Goal: Task Accomplishment & Management: Manage account settings

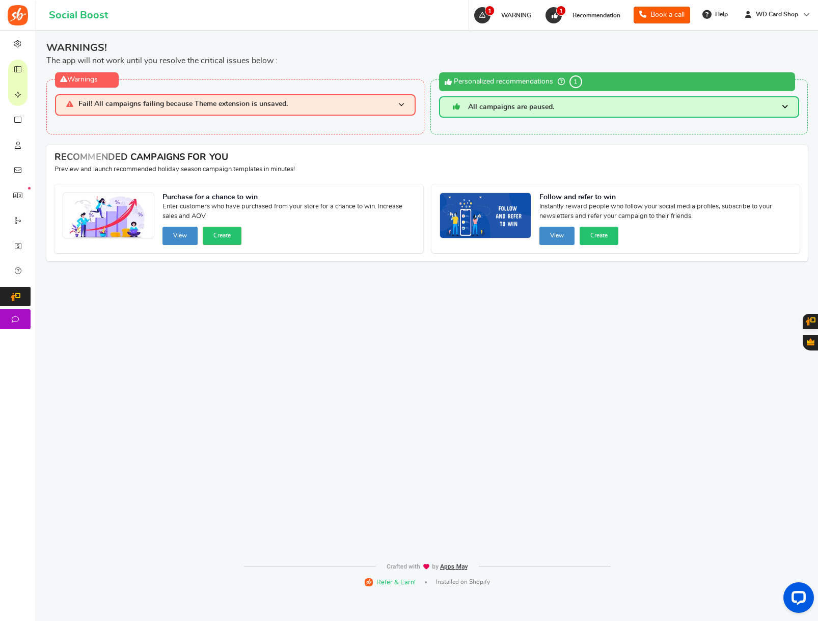
click at [241, 241] on button "Create" at bounding box center [222, 236] width 39 height 18
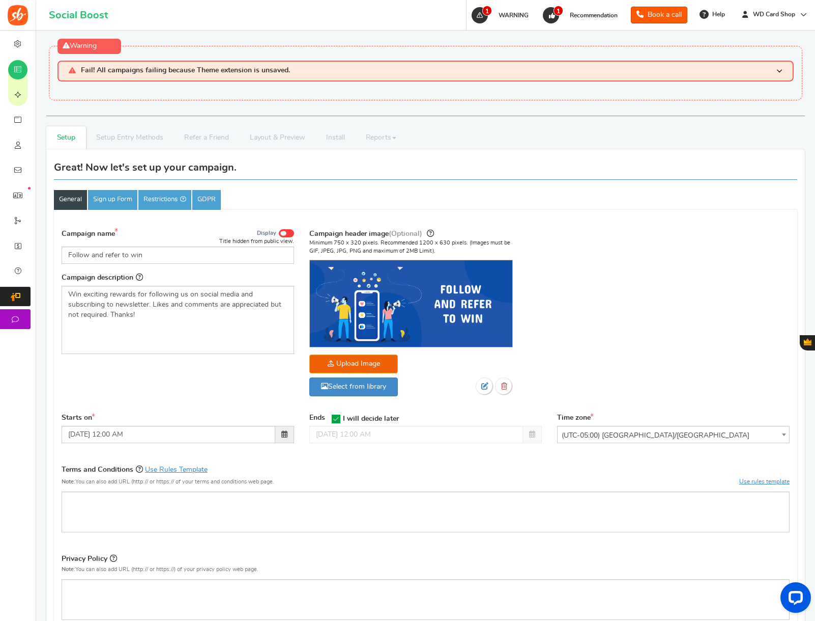
click at [522, 14] on span "WARNING" at bounding box center [514, 15] width 30 height 6
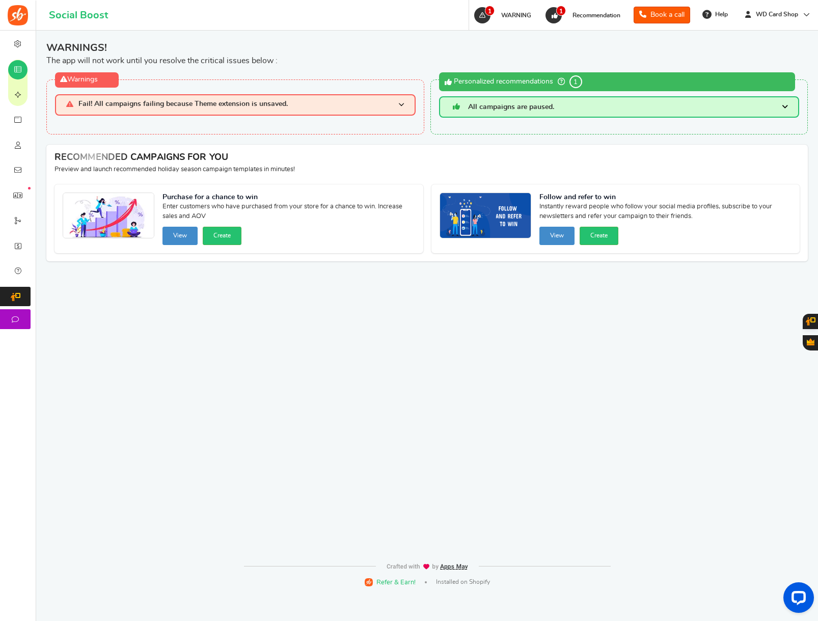
click at [576, 15] on span "Recommendation" at bounding box center [596, 15] width 48 height 6
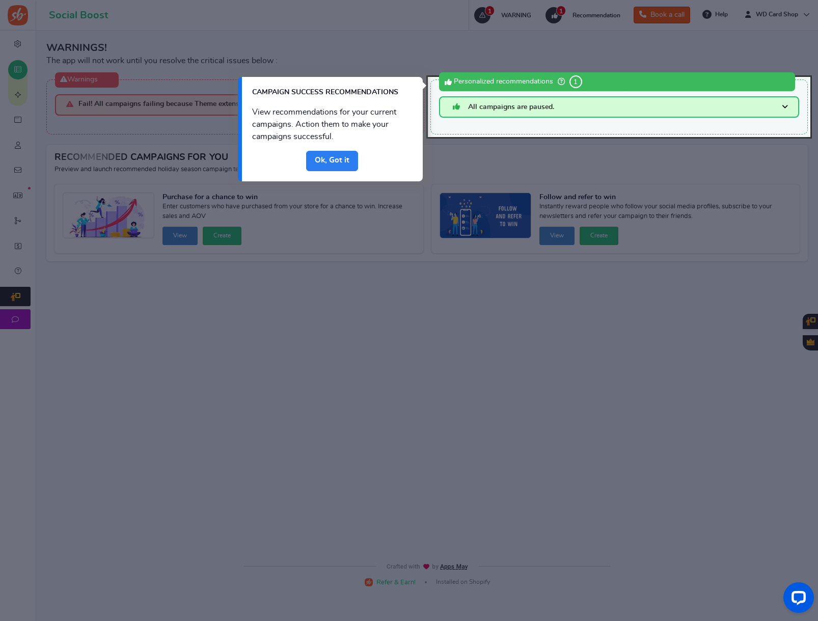
click at [330, 163] on link "Done" at bounding box center [332, 161] width 52 height 20
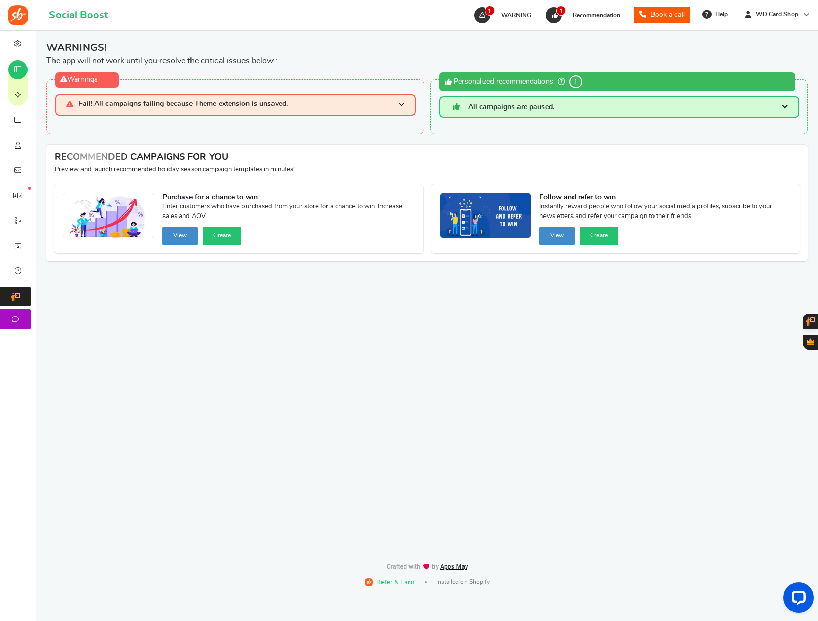
click at [789, 107] on h3 "All campaigns are paused." at bounding box center [619, 106] width 360 height 21
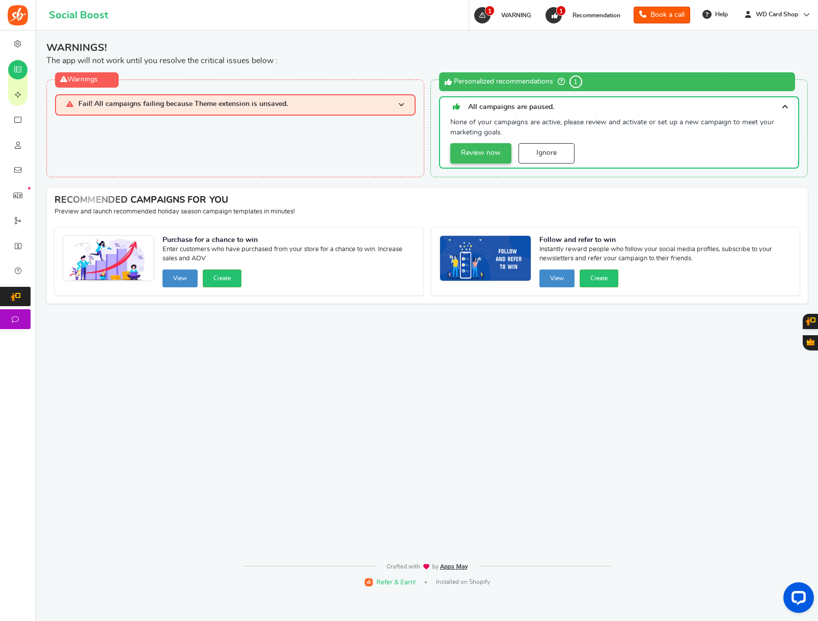
click at [487, 155] on link "Review now" at bounding box center [480, 153] width 61 height 20
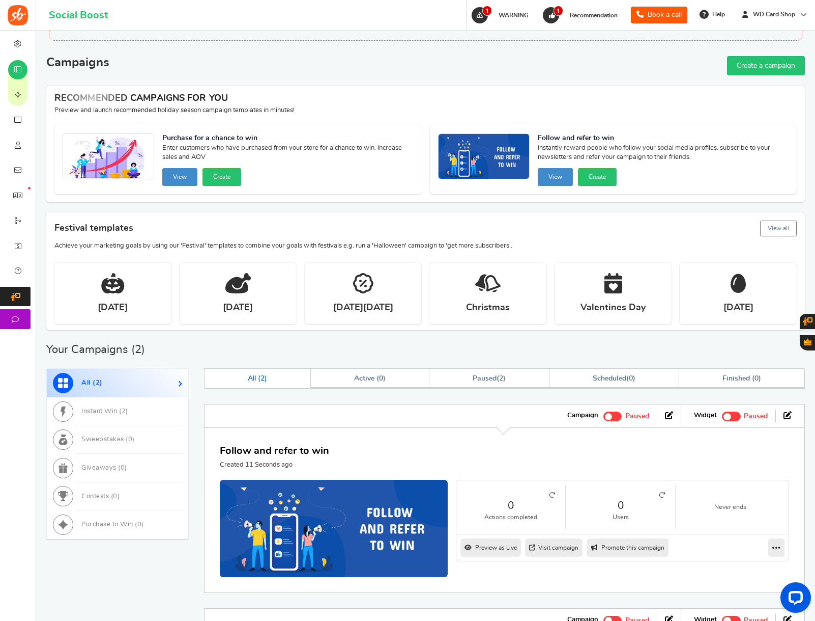
scroll to position [67, 0]
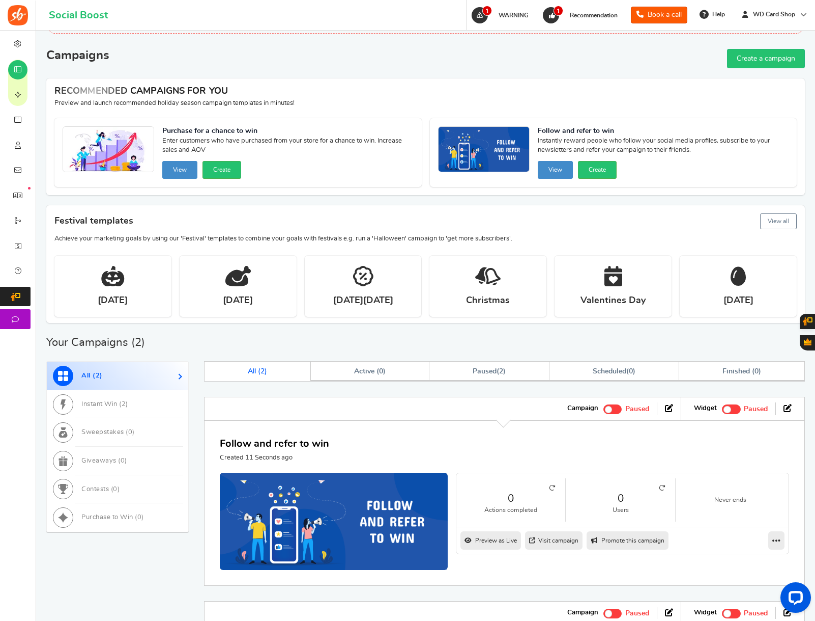
click at [612, 411] on span at bounding box center [613, 409] width 19 height 10
click at [604, 411] on input "Active Paused" at bounding box center [604, 407] width 0 height 7
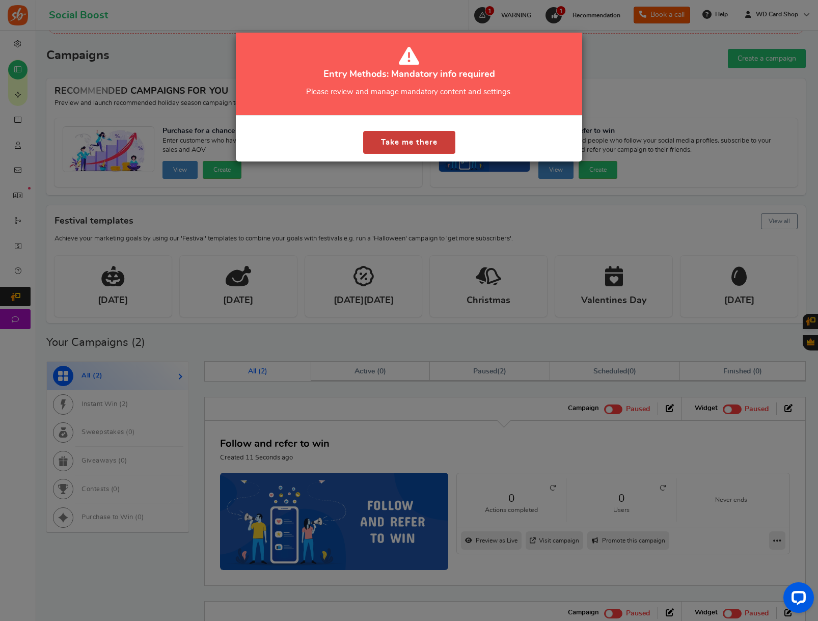
click at [445, 143] on button "Take me there" at bounding box center [409, 142] width 92 height 23
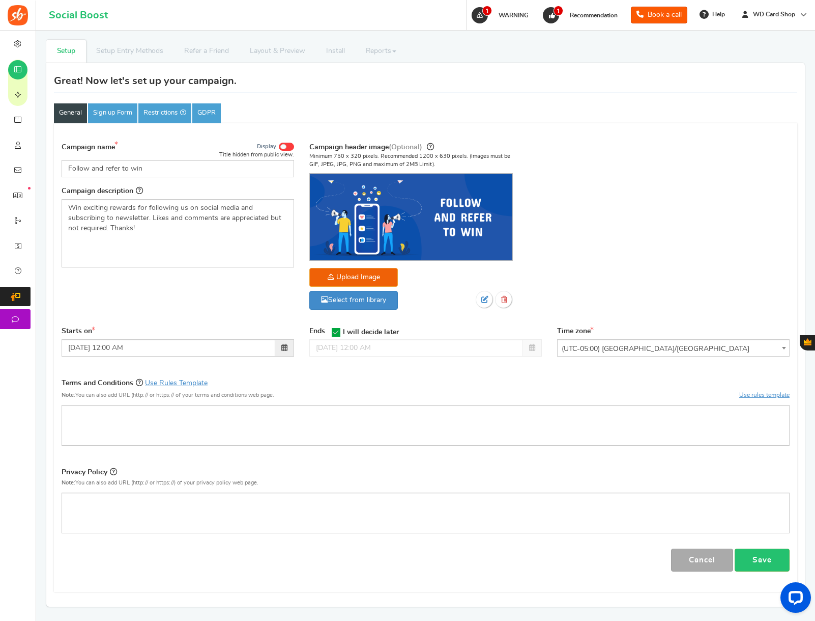
scroll to position [200, 0]
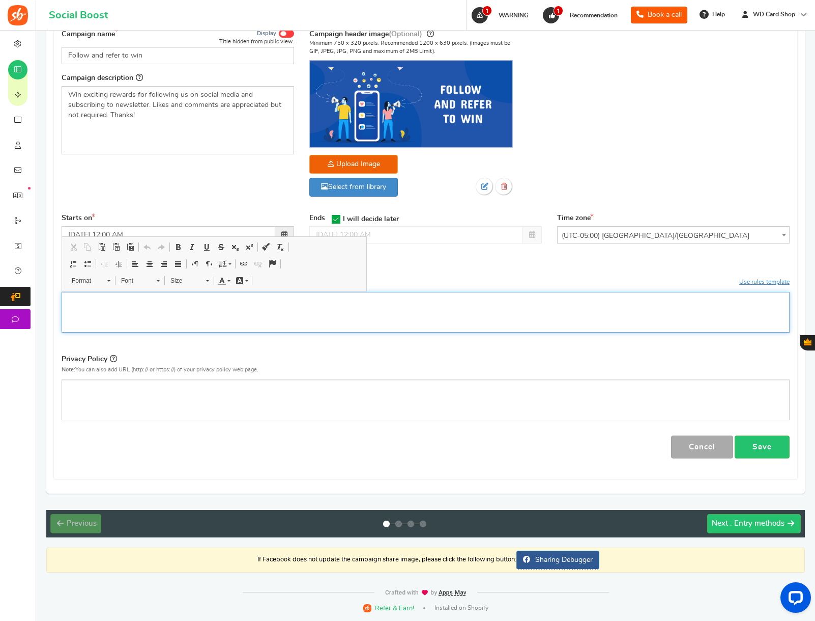
click at [216, 303] on p "Editor, competition_terms" at bounding box center [425, 300] width 715 height 10
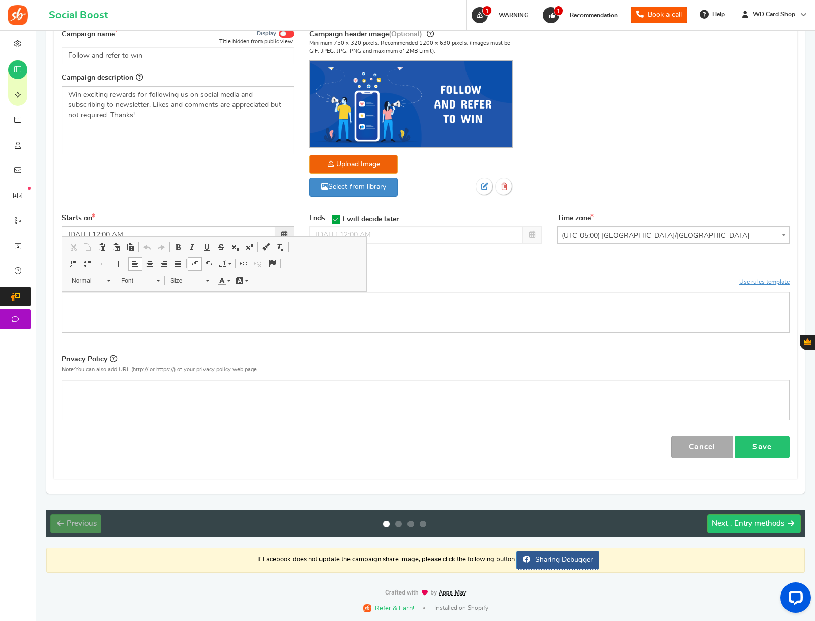
click at [769, 438] on link "Save" at bounding box center [762, 446] width 55 height 23
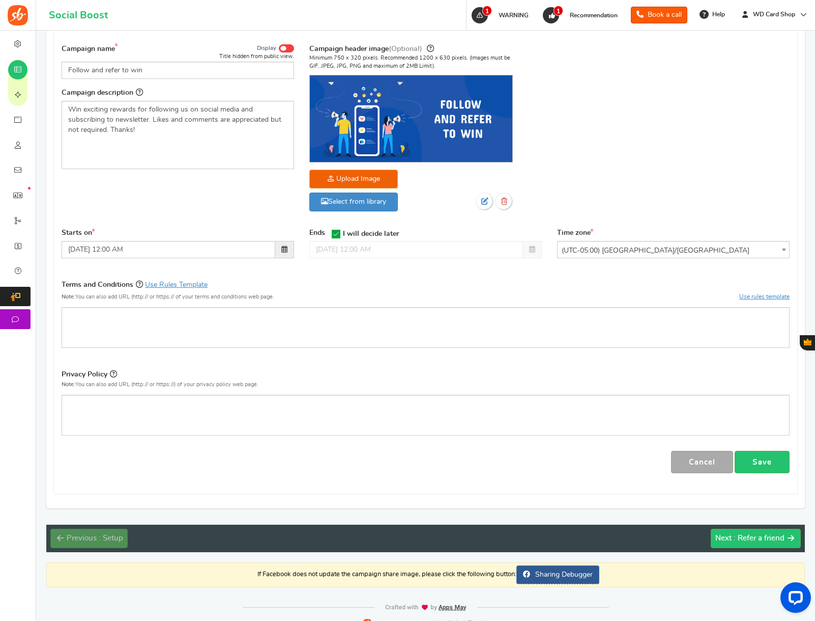
scroll to position [0, 0]
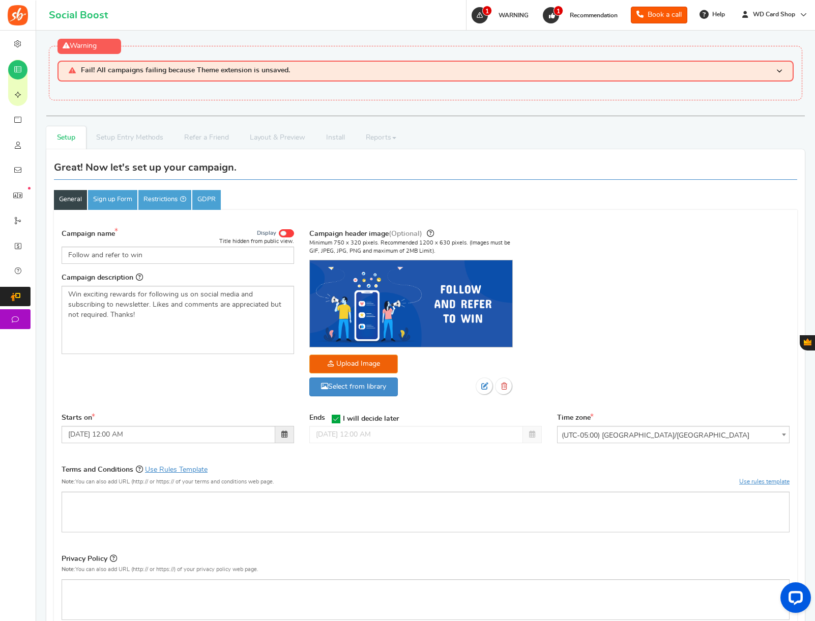
click at [287, 233] on span at bounding box center [286, 233] width 15 height 8
click at [0, 0] on input "Display" at bounding box center [0, 0] width 0 height 0
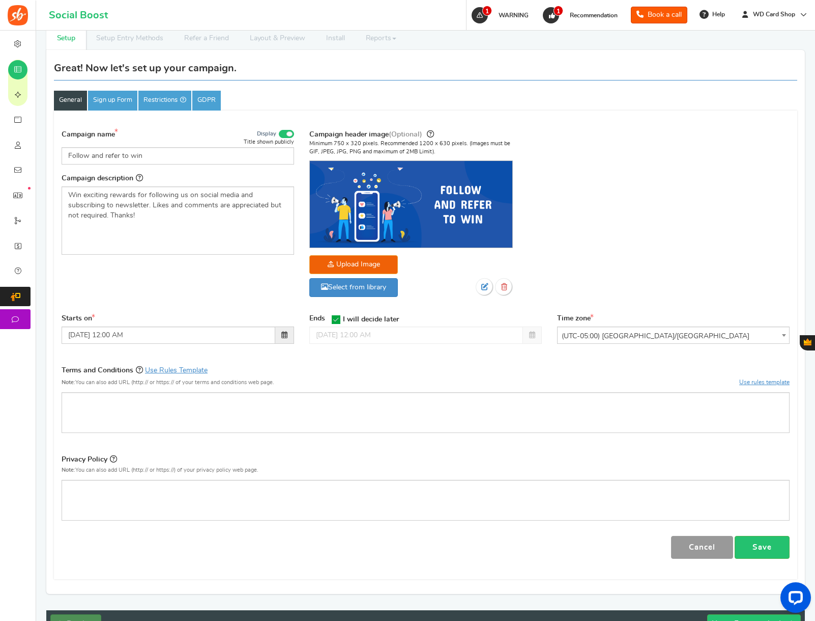
scroll to position [159, 0]
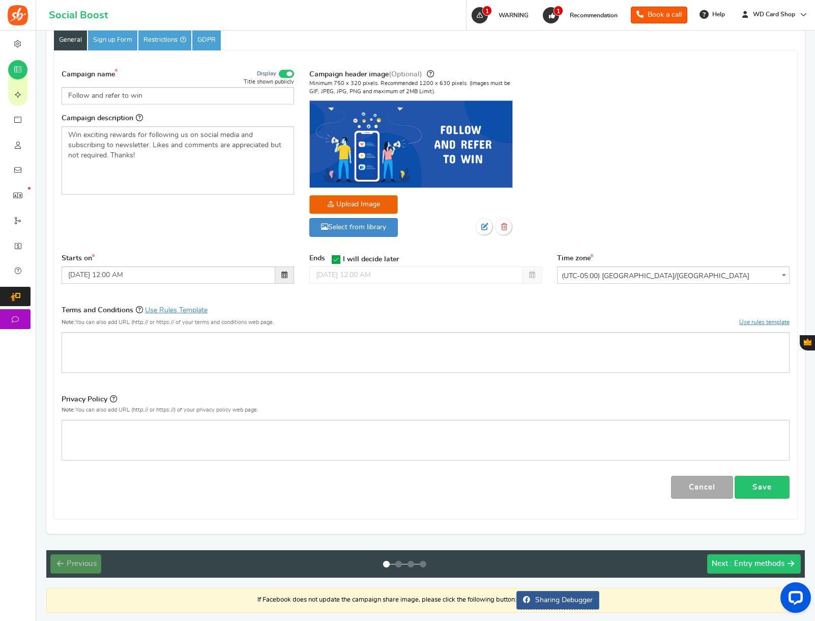
click at [752, 501] on div "Campaign | Visible only to the entered Zip/Post Codes Visitors will be prompted…" at bounding box center [426, 284] width 744 height 469
click at [758, 493] on link "Save" at bounding box center [762, 486] width 55 height 23
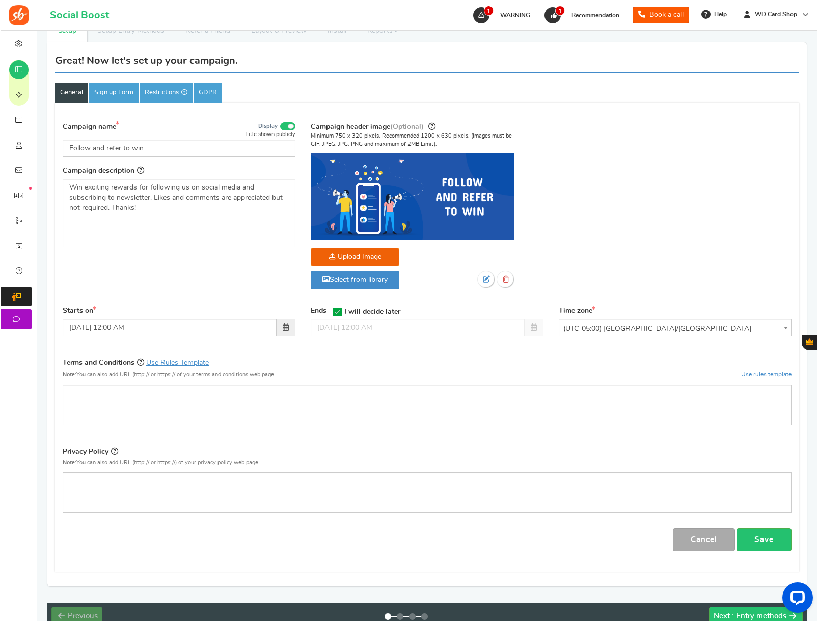
scroll to position [200, 0]
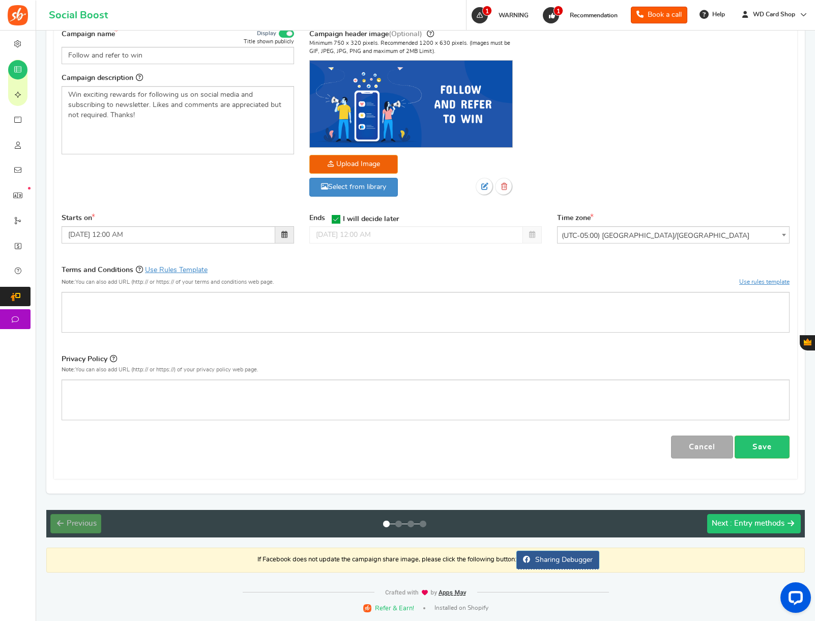
click at [720, 531] on button "Next : Entry methods" at bounding box center [755, 523] width 94 height 19
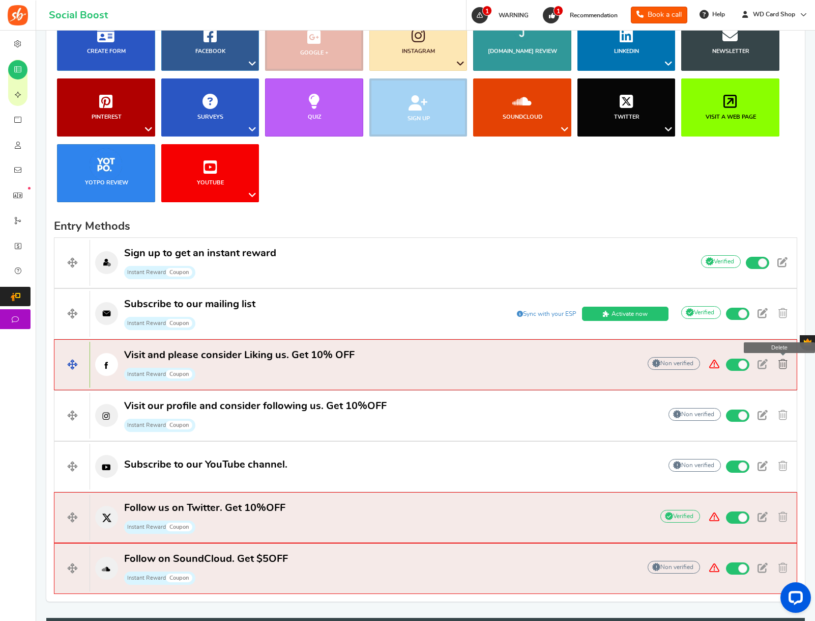
click at [782, 361] on span at bounding box center [783, 364] width 9 height 10
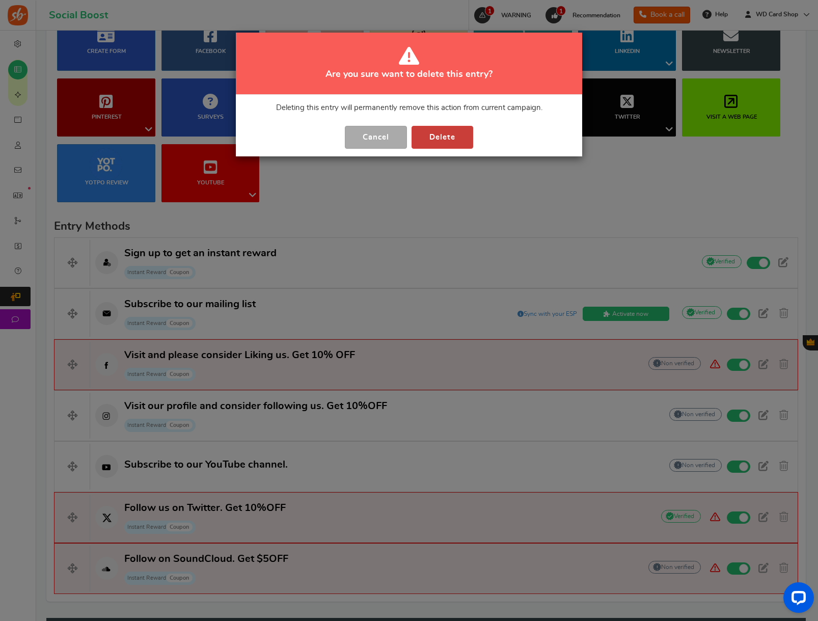
click at [429, 130] on button "Delete" at bounding box center [442, 137] width 62 height 23
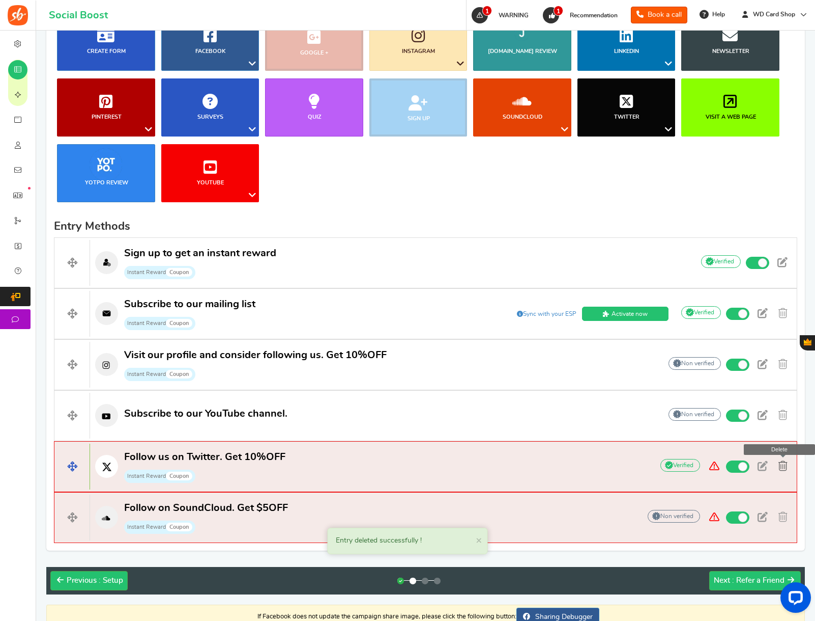
click at [782, 465] on span at bounding box center [783, 466] width 9 height 10
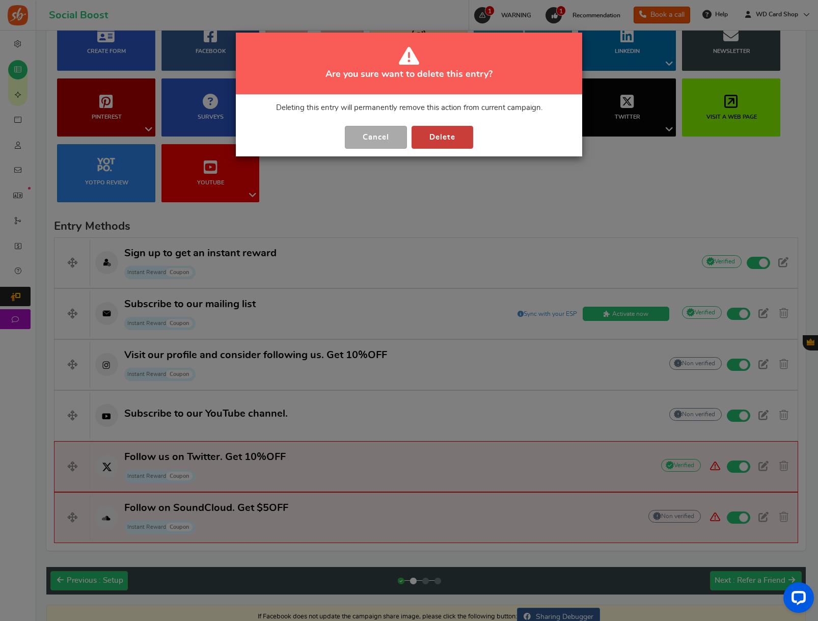
drag, startPoint x: 441, startPoint y: 138, endPoint x: 451, endPoint y: 144, distance: 10.5
click at [441, 138] on button "Delete" at bounding box center [442, 137] width 62 height 23
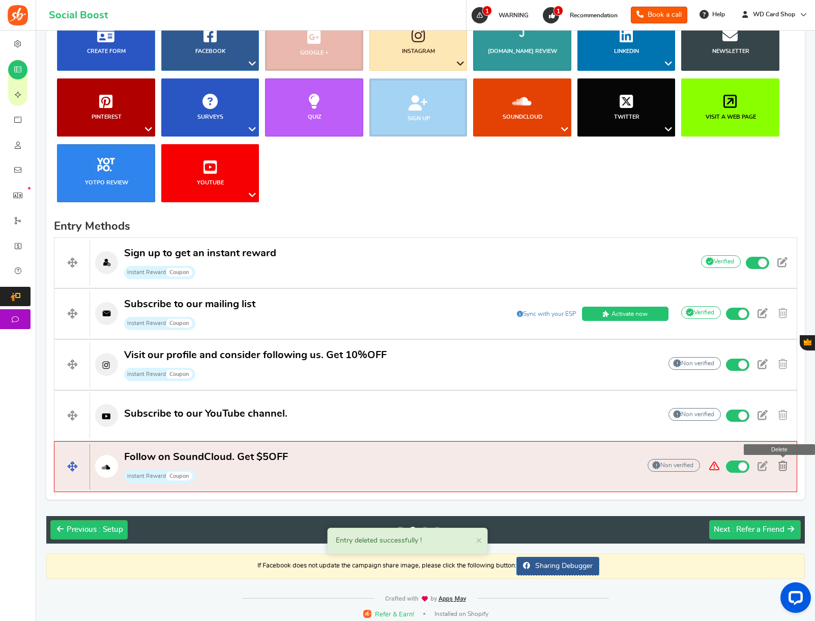
click at [784, 467] on span at bounding box center [783, 466] width 9 height 10
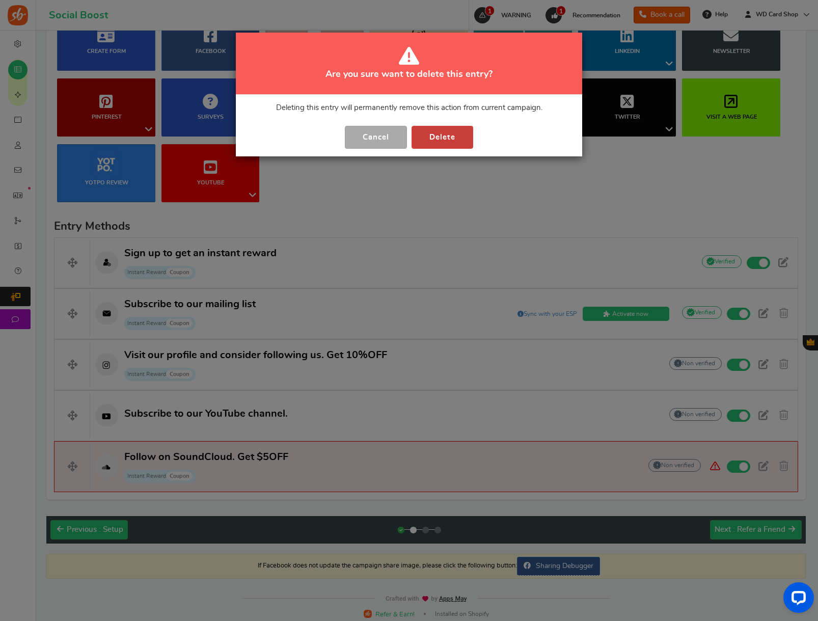
click at [431, 147] on button "Delete" at bounding box center [442, 137] width 62 height 23
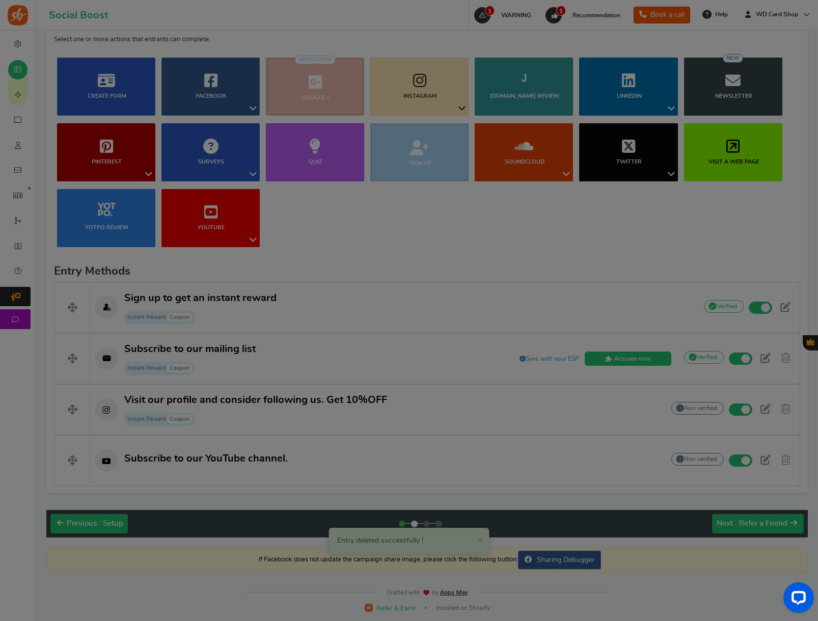
scroll to position [155, 0]
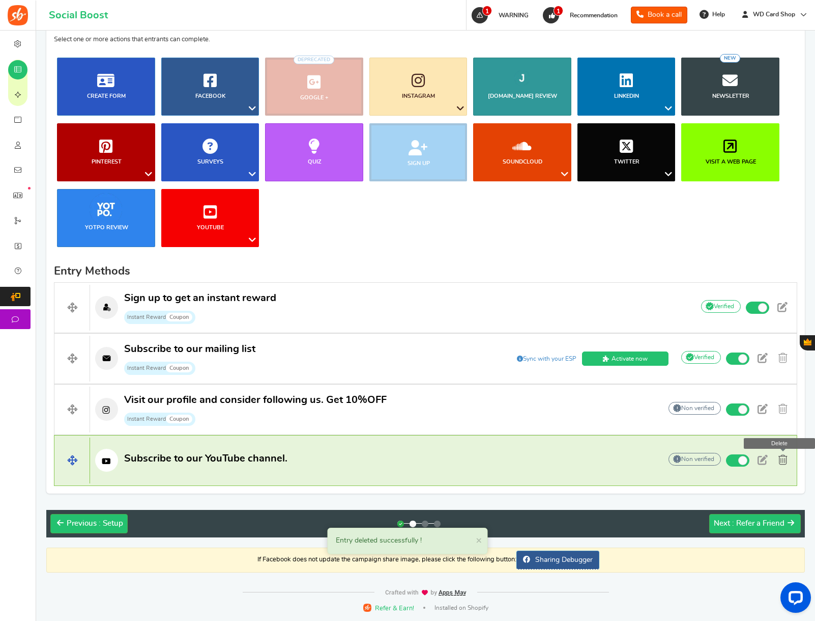
click at [784, 464] on span at bounding box center [783, 460] width 9 height 10
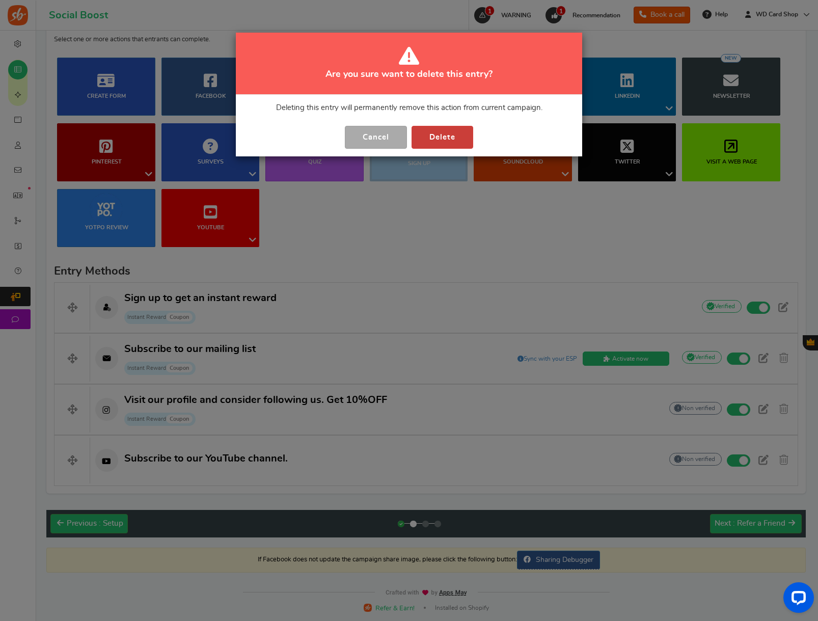
drag, startPoint x: 447, startPoint y: 139, endPoint x: 444, endPoint y: 132, distance: 8.4
click at [444, 131] on button "Delete" at bounding box center [442, 137] width 62 height 23
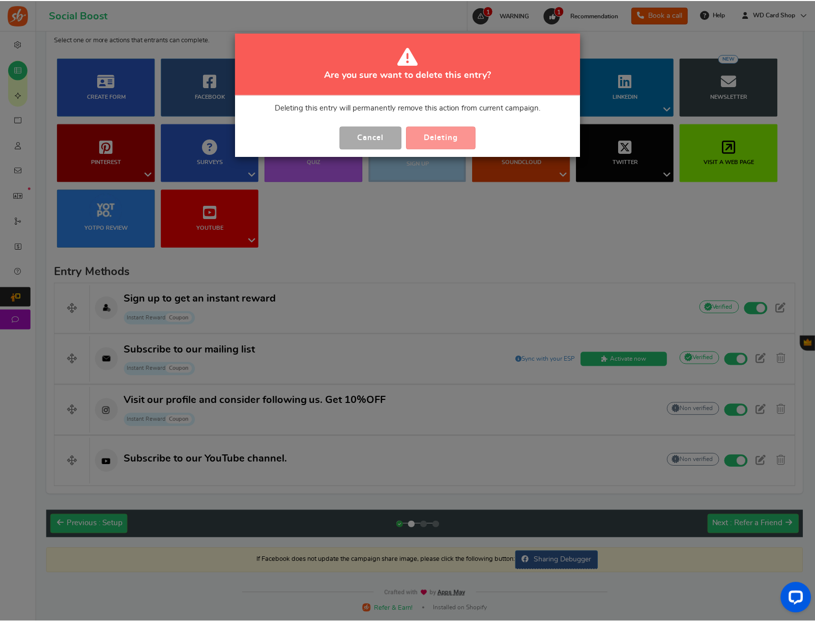
scroll to position [104, 0]
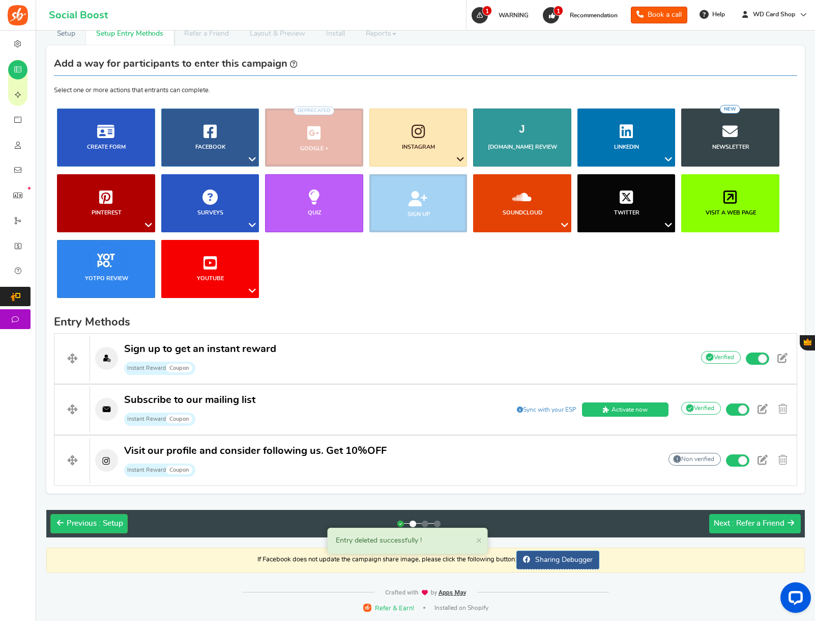
click at [734, 528] on div "Next : Refer a Friend" at bounding box center [749, 523] width 71 height 10
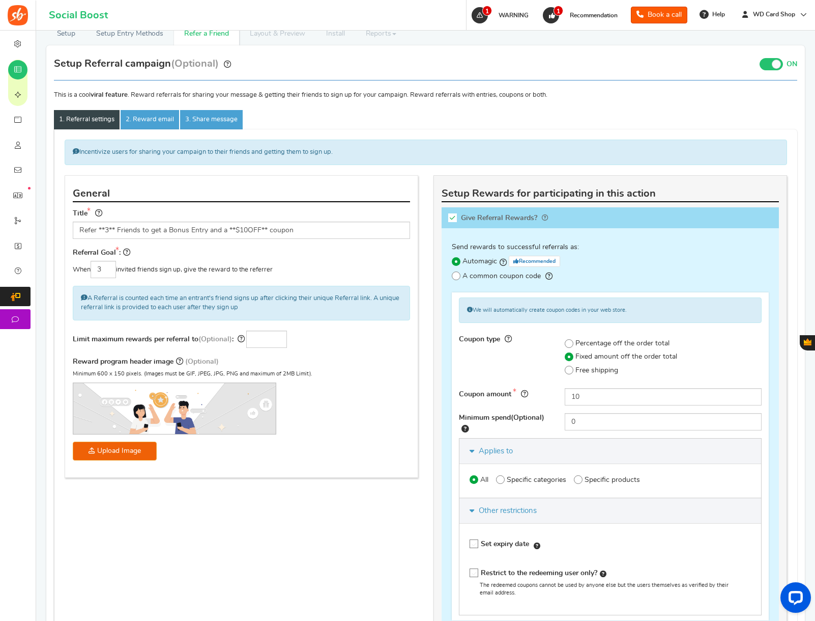
click at [773, 65] on span at bounding box center [776, 64] width 9 height 9
click at [0, 0] on input "ON OFF" at bounding box center [0, 0] width 0 height 0
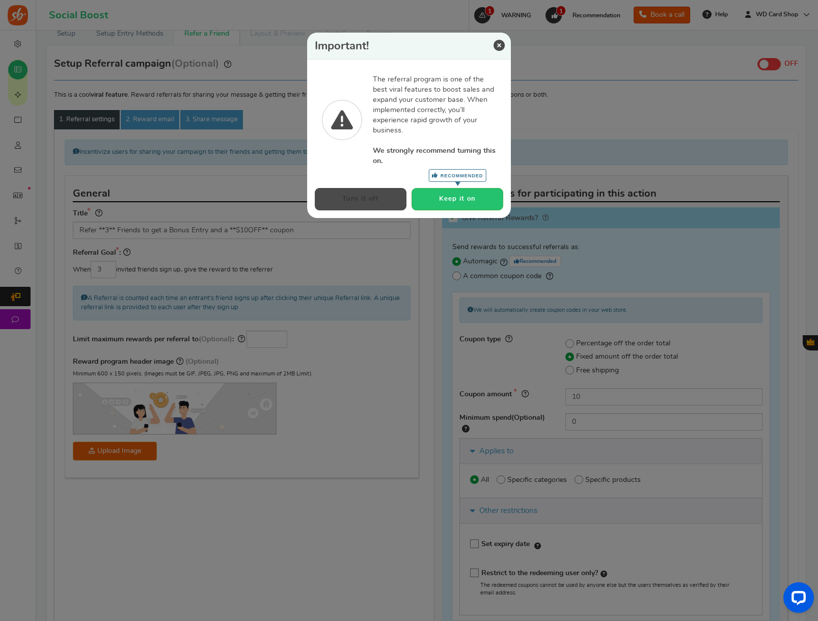
click at [354, 201] on button "Turn it off" at bounding box center [361, 199] width 92 height 22
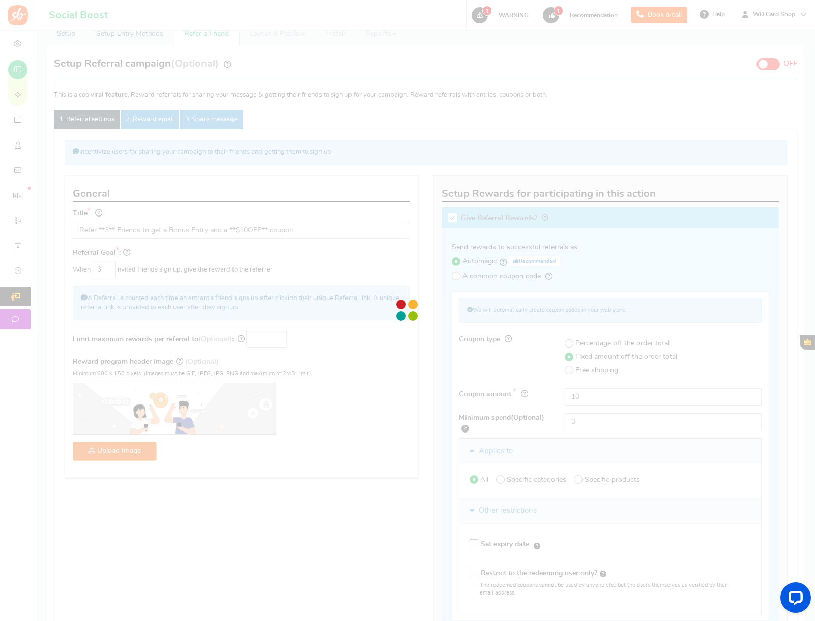
scroll to position [44, 0]
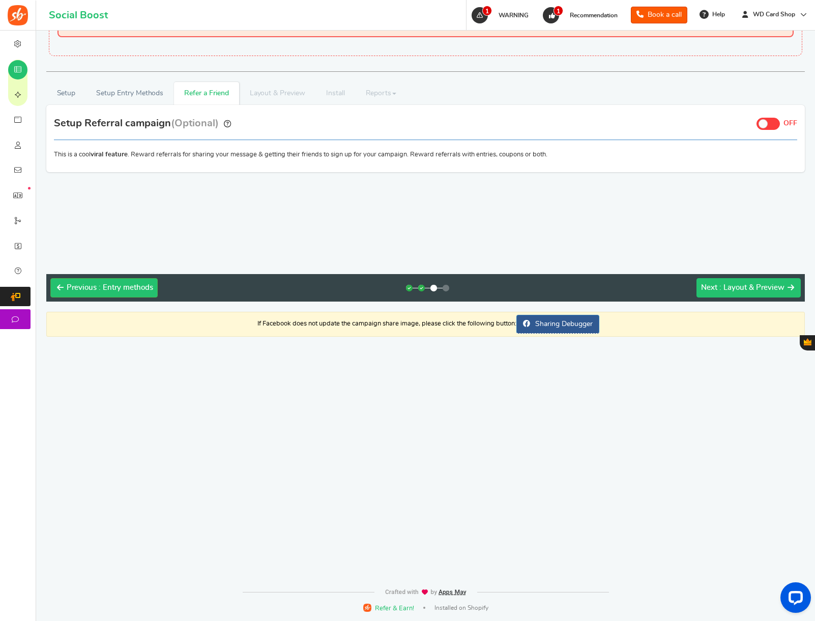
click at [728, 291] on span ": Layout & Preview" at bounding box center [752, 288] width 65 height 8
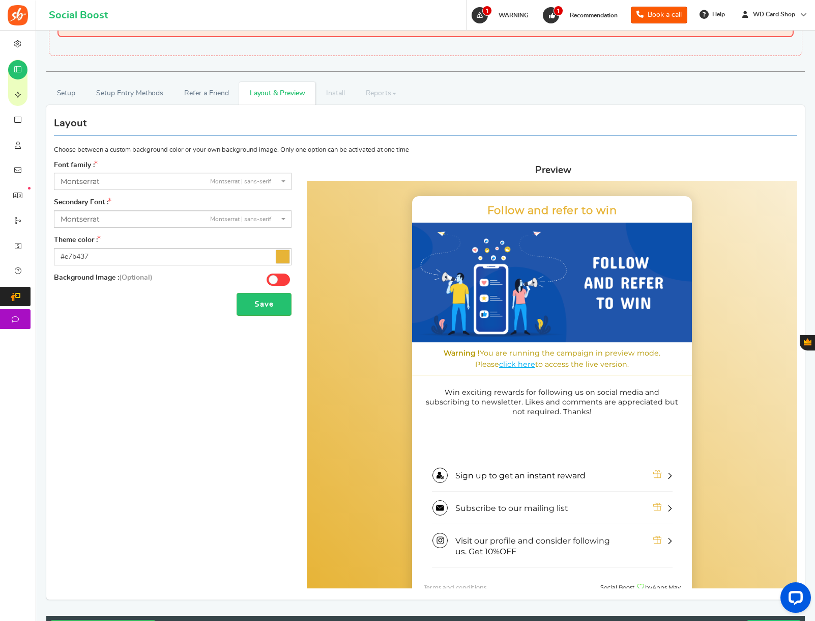
scroll to position [0, 0]
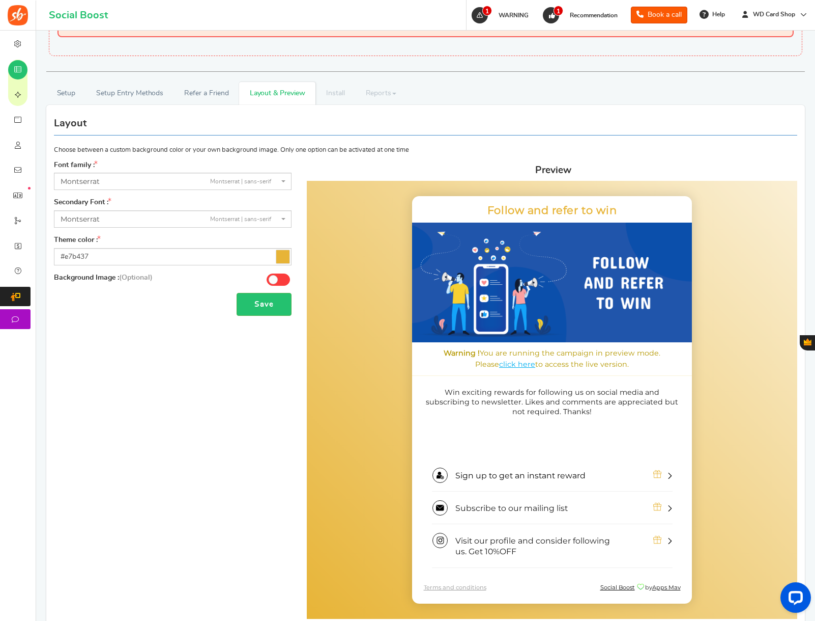
click at [279, 259] on icon at bounding box center [282, 256] width 13 height 13
click at [279, 259] on input "#e7b437" at bounding box center [173, 256] width 238 height 17
click at [267, 305] on button "Save" at bounding box center [264, 304] width 55 height 23
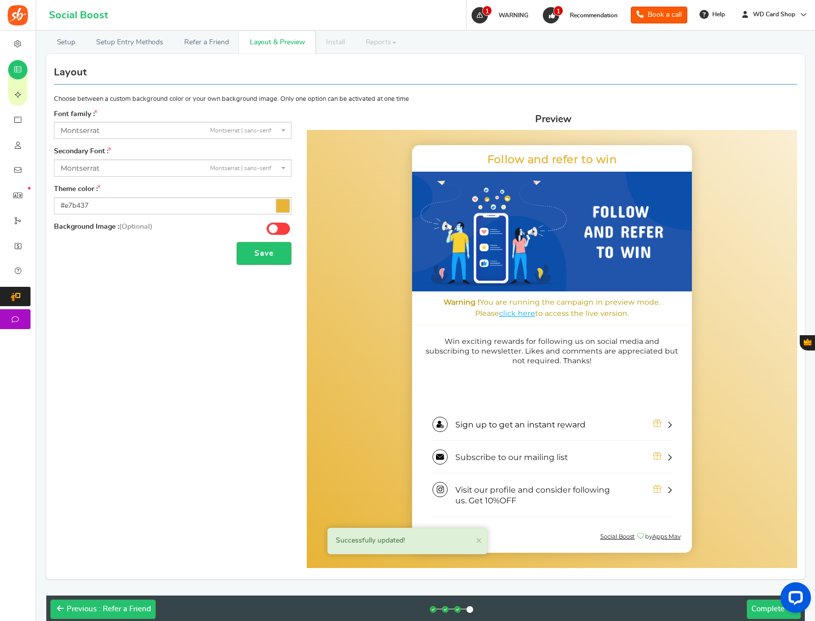
scroll to position [180, 0]
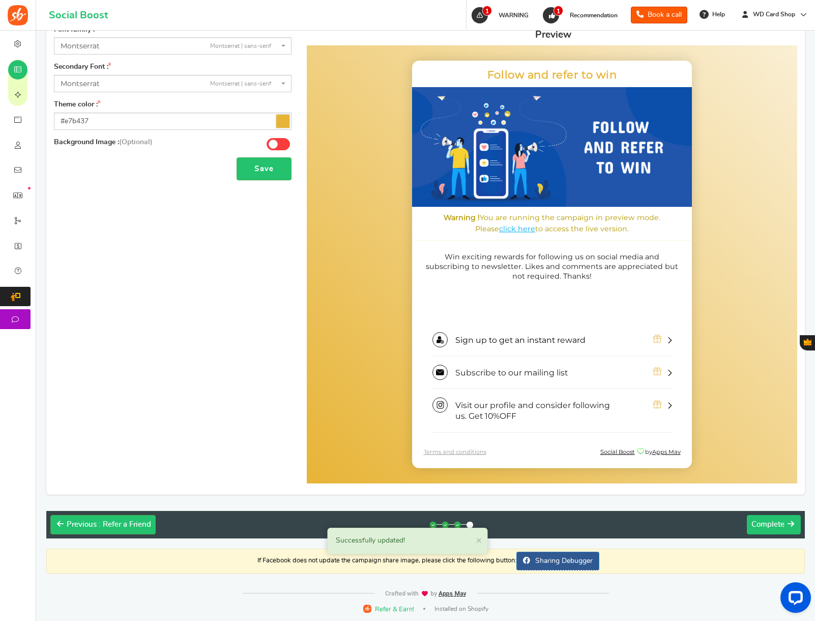
click at [782, 522] on span "Complete" at bounding box center [768, 524] width 33 height 8
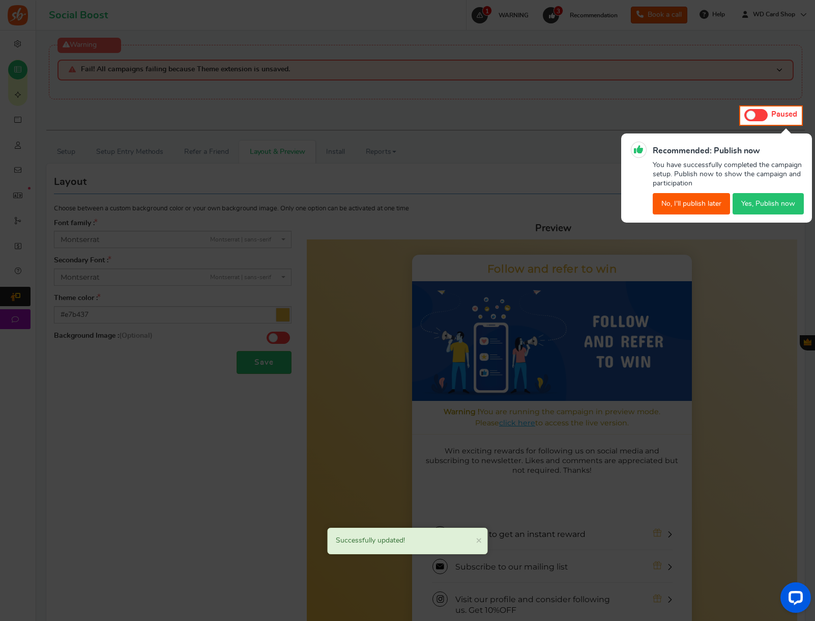
scroll to position [0, 0]
click at [763, 205] on button "Yes, Publish now" at bounding box center [768, 204] width 71 height 21
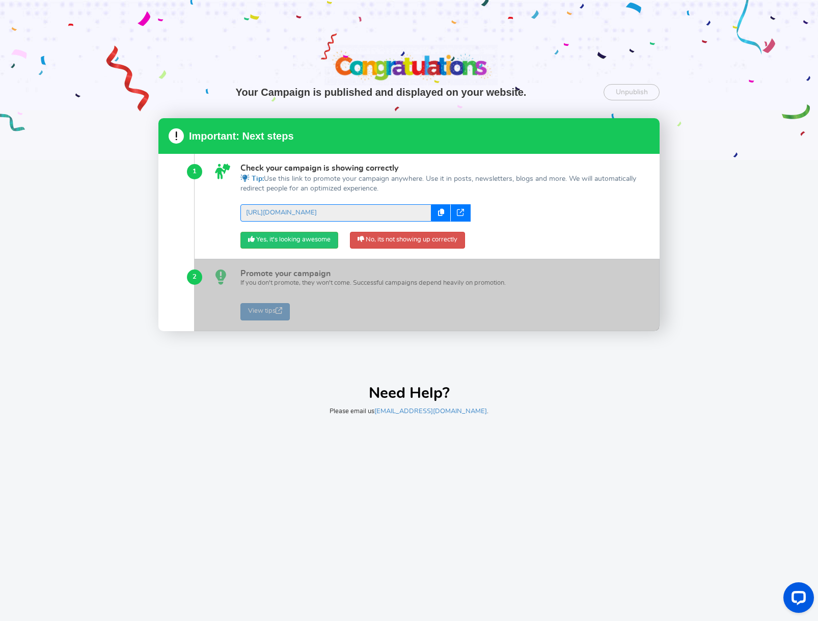
click at [426, 45] on div at bounding box center [409, 80] width 818 height 160
click at [307, 243] on link "Yes, it's looking awesome" at bounding box center [289, 240] width 98 height 17
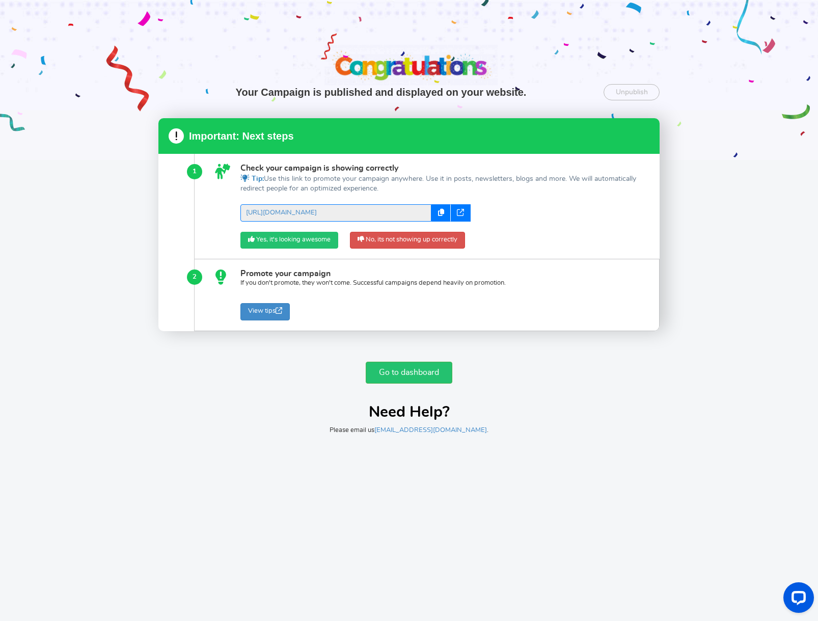
click at [299, 236] on link "Yes, it's looking awesome" at bounding box center [289, 240] width 98 height 17
click at [402, 383] on link "Go to dashboard" at bounding box center [408, 372] width 87 height 22
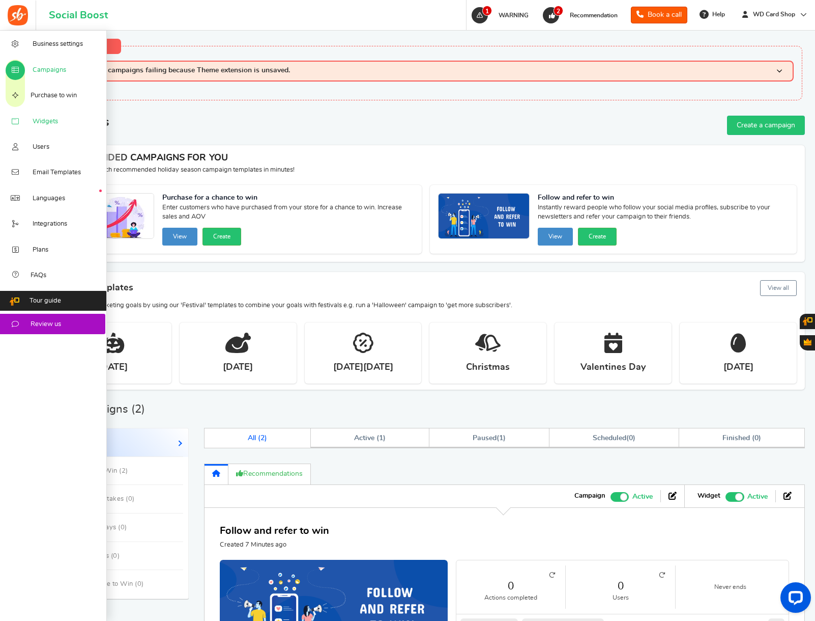
click at [34, 122] on span "Widgets" at bounding box center [45, 121] width 25 height 9
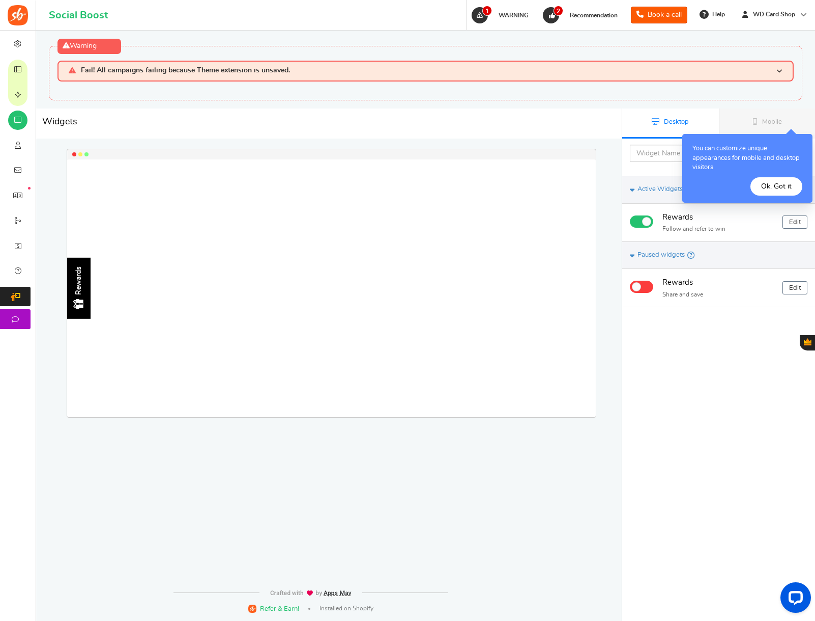
click at [790, 193] on button "Ok. Got it" at bounding box center [777, 186] width 52 height 18
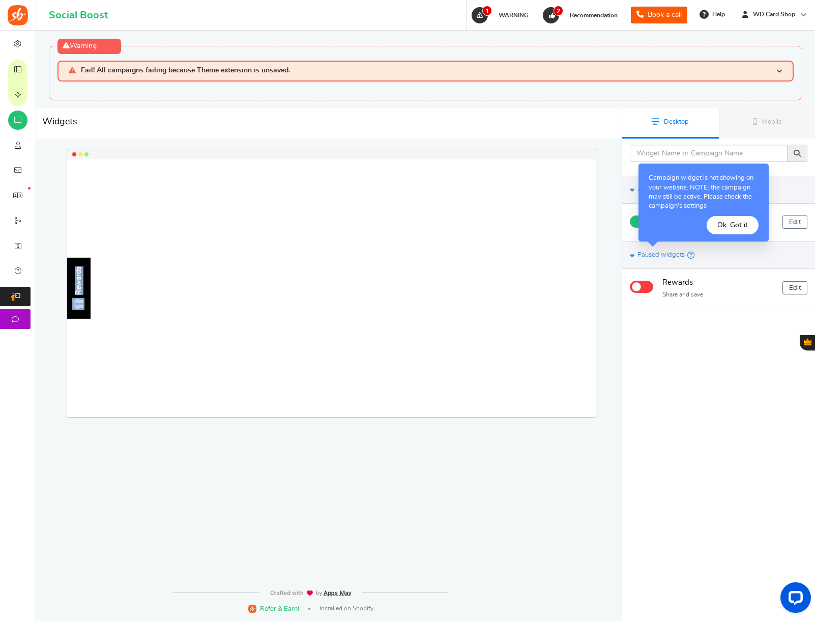
click at [96, 413] on div "Rewards" at bounding box center [331, 288] width 529 height 258
click at [83, 263] on div "Rewards" at bounding box center [78, 288] width 23 height 61
drag, startPoint x: 85, startPoint y: 270, endPoint x: 532, endPoint y: 248, distance: 447.5
click at [160, 297] on div "Rewards" at bounding box center [331, 288] width 529 height 258
click at [736, 223] on button "Ok. Got it" at bounding box center [733, 225] width 52 height 18
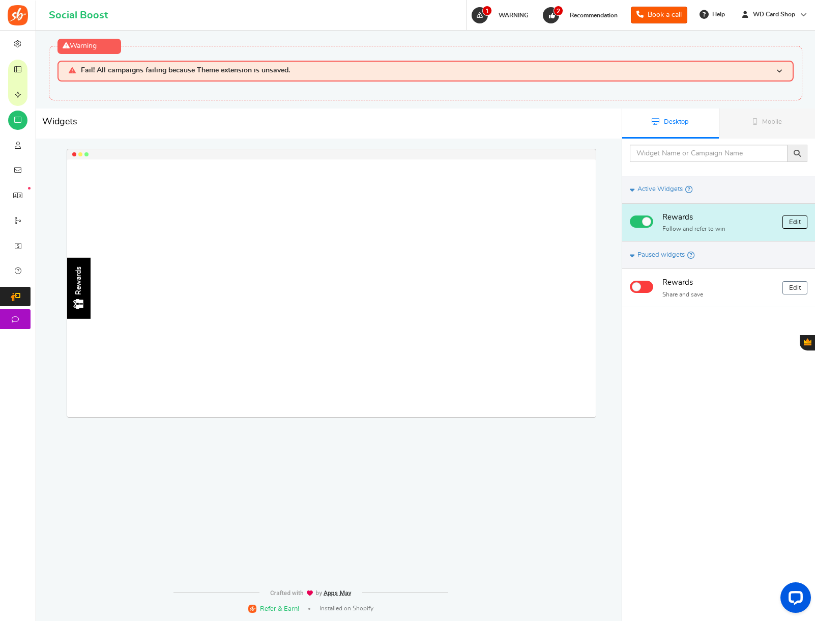
click at [797, 224] on link "Edit" at bounding box center [795, 221] width 25 height 13
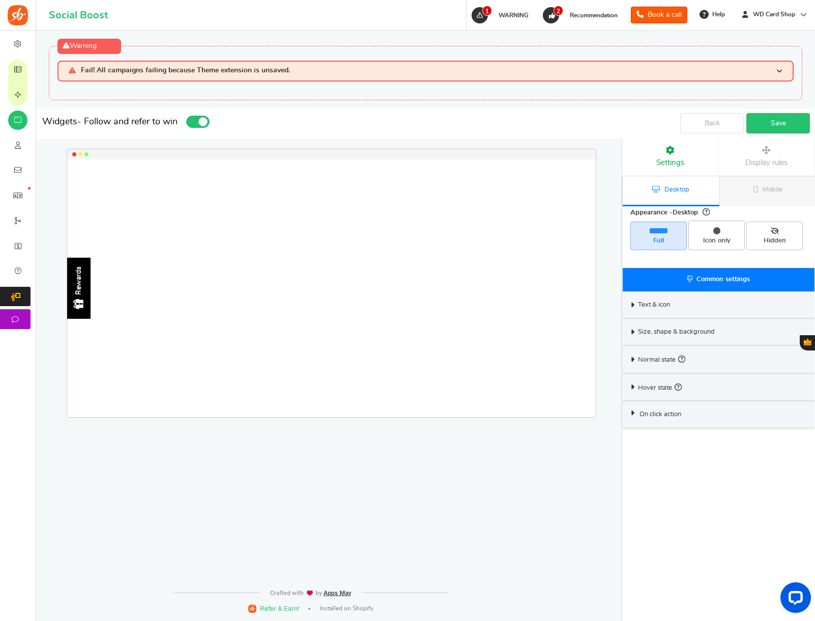
select select "left-side-drawer"
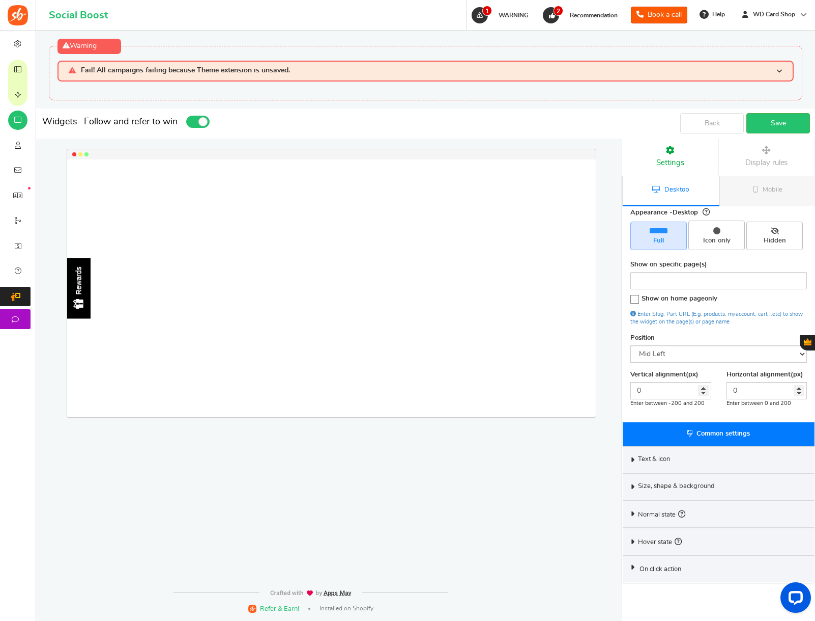
drag, startPoint x: 85, startPoint y: 278, endPoint x: 103, endPoint y: 324, distance: 49.8
click at [117, 348] on div "Rewards Loading.. × To configure LightBox layout please Click here" at bounding box center [331, 288] width 529 height 258
click at [94, 302] on div "Rewards Loading.. × To configure LightBox layout please Click here" at bounding box center [331, 288] width 529 height 258
click at [89, 284] on div "Rewards" at bounding box center [78, 288] width 23 height 61
click at [719, 241] on span "Icon only" at bounding box center [716, 240] width 47 height 9
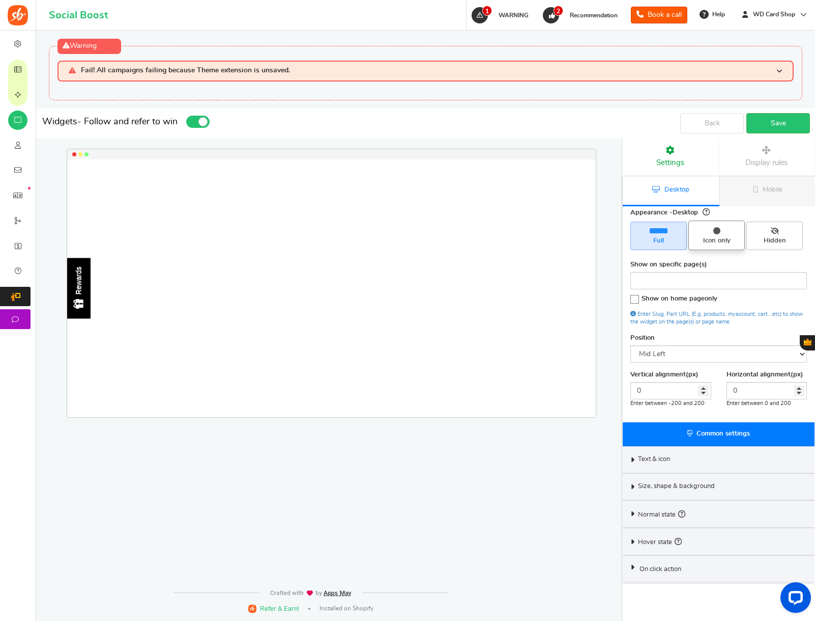
click at [719, 229] on input "Icon only" at bounding box center [720, 225] width 7 height 7
radio input "true"
click at [667, 234] on span "Full" at bounding box center [659, 235] width 57 height 29
click at [666, 230] on input "Full" at bounding box center [662, 226] width 7 height 7
radio input "true"
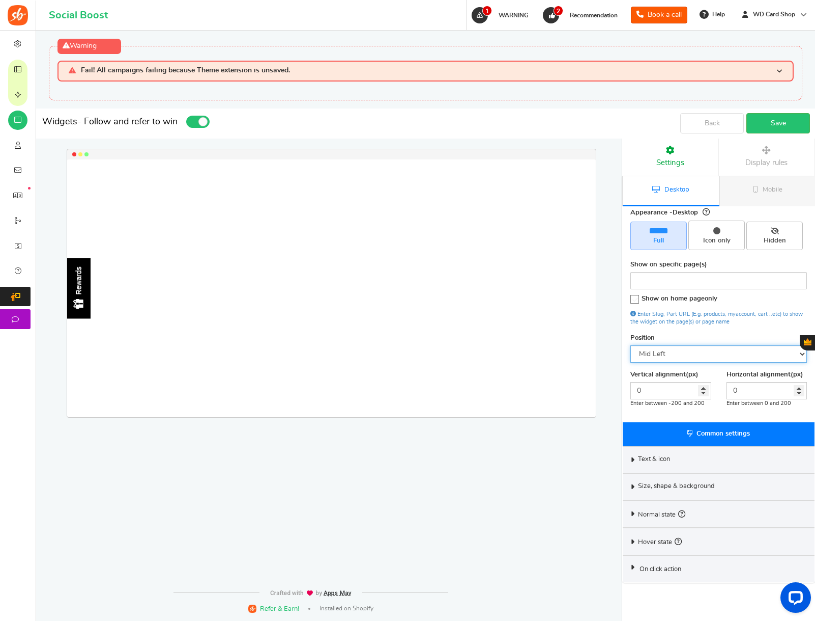
click at [692, 355] on select "Mid Right Mid Left Top Bar Bottom Bar Bottom Left Bottom Right Bottom Center" at bounding box center [719, 353] width 177 height 17
select select "left-bottom-bar"
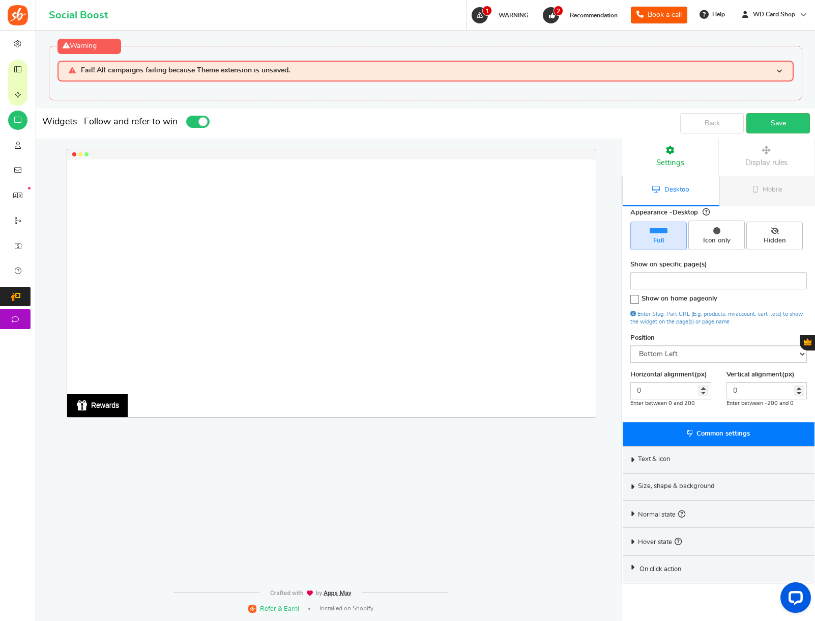
click at [776, 111] on div "Back Save" at bounding box center [718, 123] width 193 height 30
click at [776, 118] on link "Save" at bounding box center [779, 123] width 64 height 20
